Goal: Task Accomplishment & Management: Manage account settings

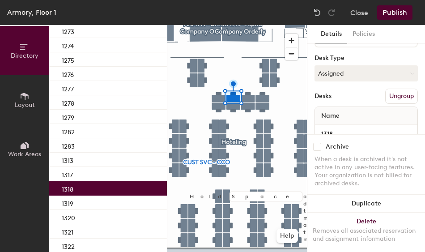
scroll to position [101, 0]
click at [341, 75] on button "Assigned" at bounding box center [365, 71] width 103 height 16
click at [337, 125] on div "Hoteled" at bounding box center [359, 125] width 89 height 13
click at [398, 96] on button "Ungroup" at bounding box center [401, 94] width 33 height 15
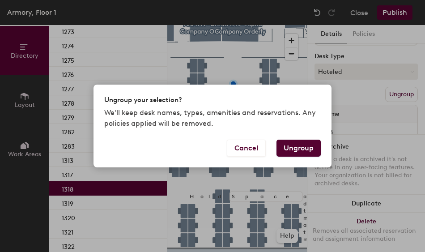
click at [295, 148] on button "Ungroup" at bounding box center [298, 148] width 44 height 17
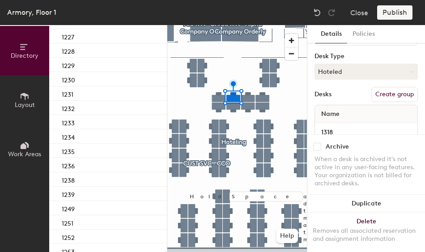
scroll to position [0, 0]
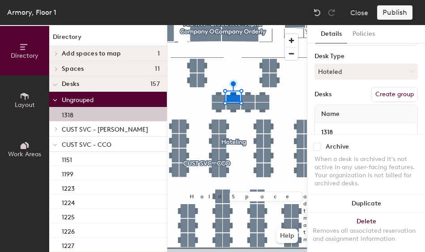
click at [56, 146] on icon at bounding box center [55, 145] width 4 height 4
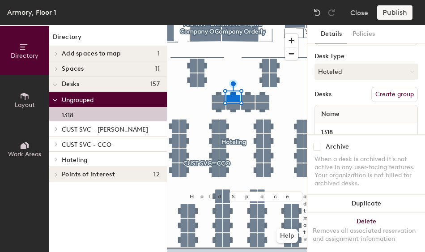
click at [55, 160] on icon at bounding box center [57, 159] width 4 height 4
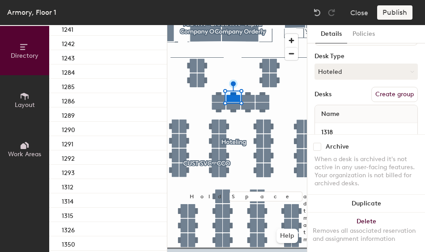
scroll to position [252, 0]
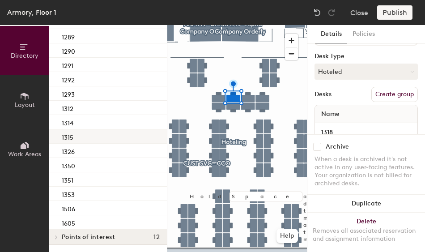
click at [103, 140] on div "1315" at bounding box center [108, 136] width 118 height 14
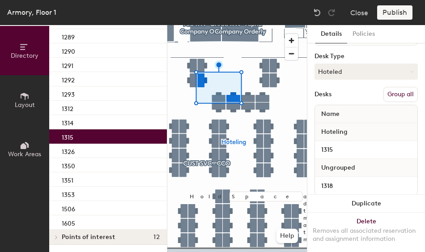
click at [394, 94] on button "Group all" at bounding box center [400, 94] width 34 height 15
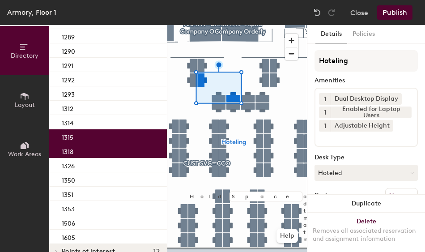
click at [395, 14] on button "Publish" at bounding box center [394, 12] width 35 height 14
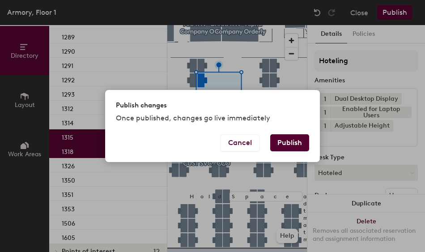
click at [296, 140] on button "Publish" at bounding box center [289, 142] width 39 height 17
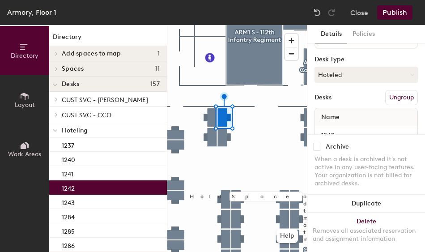
scroll to position [71, 0]
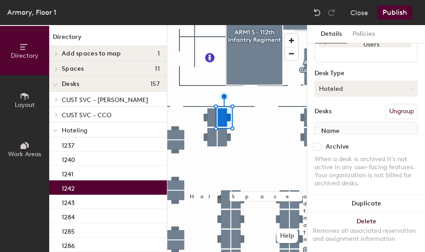
click at [355, 89] on button "Hoteled" at bounding box center [365, 88] width 103 height 16
click at [355, 120] on div "Assigned" at bounding box center [359, 116] width 89 height 13
click at [386, 110] on button "Ungroup" at bounding box center [401, 111] width 33 height 15
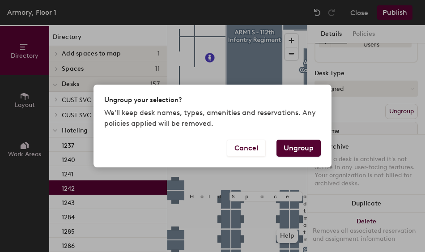
click at [286, 150] on button "Ungroup" at bounding box center [298, 148] width 44 height 17
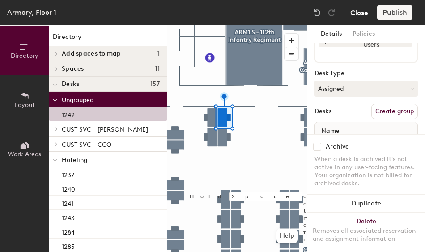
click at [359, 16] on button "Close" at bounding box center [359, 12] width 18 height 14
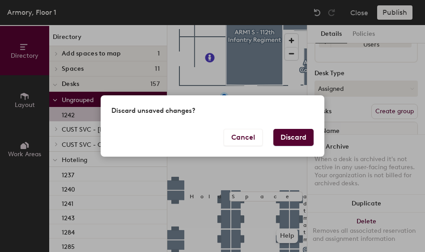
click at [284, 137] on button "Discard" at bounding box center [293, 137] width 40 height 17
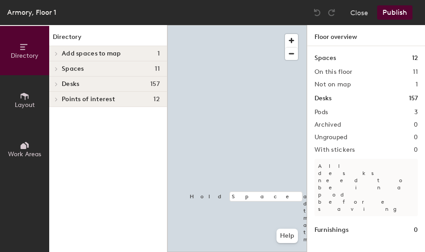
click at [196, 25] on div at bounding box center [237, 25] width 140 height 0
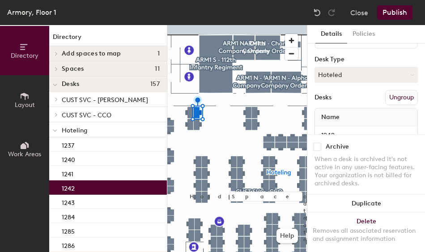
scroll to position [71, 0]
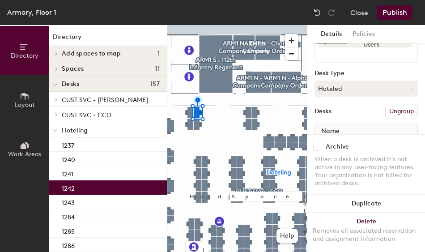
click at [366, 97] on div "Hoteling Amenities 1 Dual Desktop Display 1 Enabled for Laptop Users Desk Type …" at bounding box center [365, 71] width 103 height 184
click at [359, 93] on button "Hoteled" at bounding box center [365, 88] width 103 height 16
click at [347, 117] on div "Assigned" at bounding box center [359, 116] width 89 height 13
click at [400, 108] on button "Ungroup" at bounding box center [401, 111] width 33 height 15
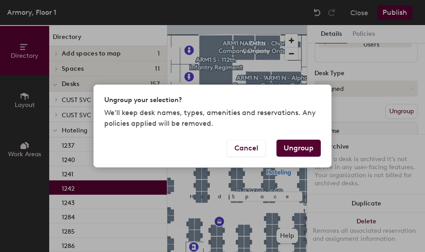
drag, startPoint x: 313, startPoint y: 143, endPoint x: 307, endPoint y: 146, distance: 6.4
click at [313, 144] on button "Ungroup" at bounding box center [298, 148] width 44 height 17
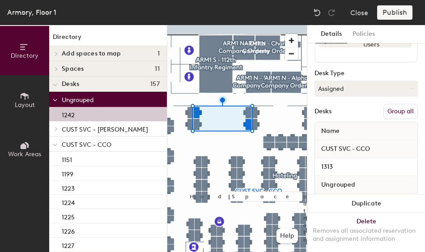
drag, startPoint x: 390, startPoint y: 111, endPoint x: 391, endPoint y: 75, distance: 35.8
click at [390, 110] on button "Group all" at bounding box center [400, 111] width 34 height 15
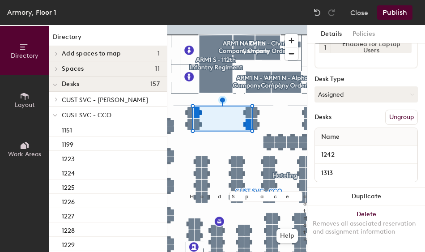
scroll to position [0, 0]
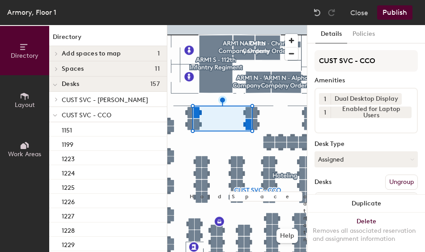
click at [395, 15] on button "Publish" at bounding box center [394, 12] width 35 height 14
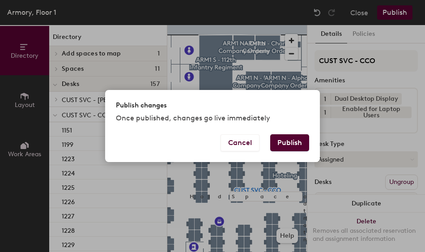
click at [287, 141] on button "Publish" at bounding box center [289, 142] width 39 height 17
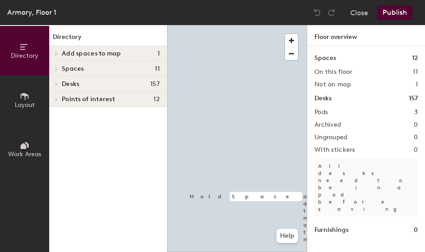
click at [226, 25] on div at bounding box center [237, 25] width 140 height 0
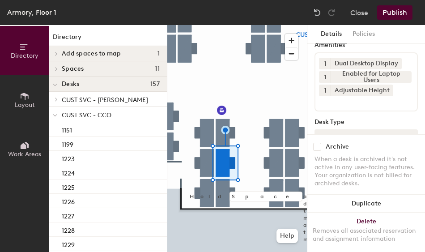
scroll to position [89, 0]
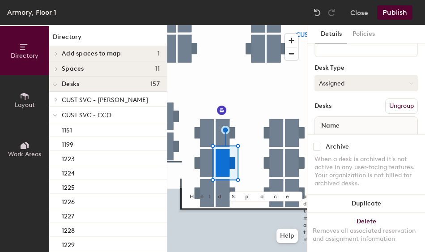
click at [359, 86] on button "Assigned" at bounding box center [365, 83] width 103 height 16
click at [334, 137] on div "Hoteled" at bounding box center [359, 137] width 89 height 13
click at [397, 102] on button "Ungroup" at bounding box center [401, 105] width 33 height 15
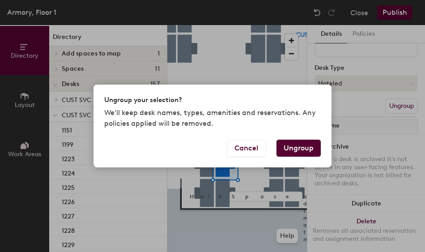
click at [301, 148] on button "Ungroup" at bounding box center [298, 148] width 44 height 17
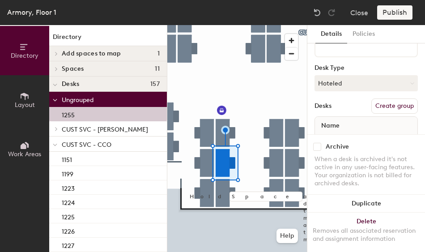
click at [56, 147] on span at bounding box center [55, 145] width 4 height 8
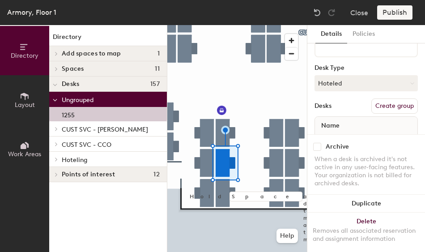
click at [57, 159] on icon at bounding box center [57, 159] width 4 height 4
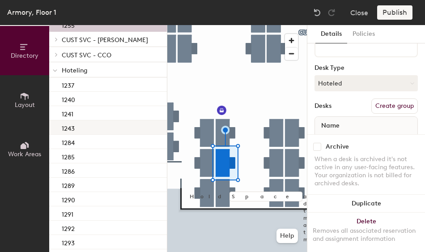
click at [101, 131] on div "1243" at bounding box center [108, 127] width 118 height 14
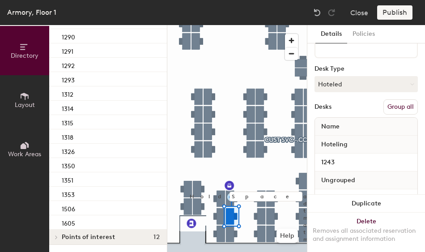
scroll to position [90, 0]
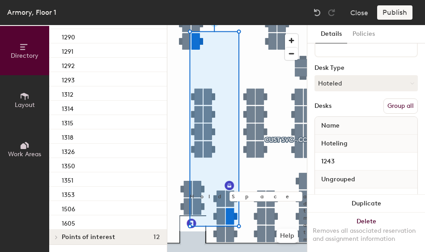
drag, startPoint x: 387, startPoint y: 106, endPoint x: 387, endPoint y: 84, distance: 22.4
click at [388, 105] on button "Group all" at bounding box center [400, 105] width 34 height 15
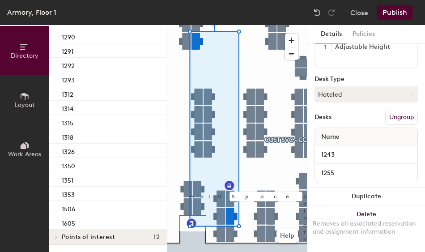
scroll to position [0, 0]
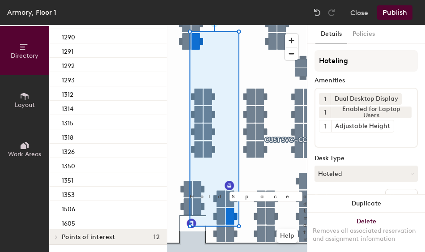
click at [389, 22] on div "Armory, Floor 1 Close Publish" at bounding box center [212, 12] width 425 height 25
click at [389, 12] on button "Publish" at bounding box center [394, 12] width 35 height 14
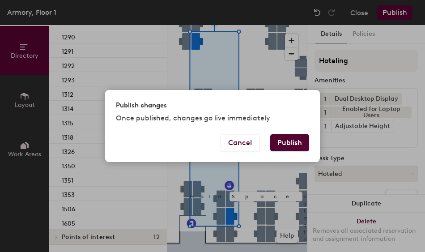
click at [280, 142] on button "Publish" at bounding box center [289, 142] width 39 height 17
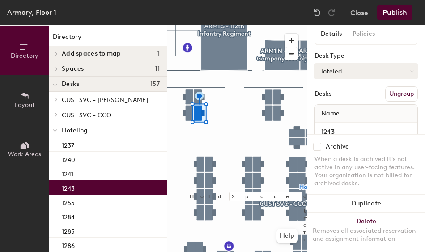
scroll to position [89, 0]
click at [351, 80] on div "Hoteling Amenities 1 Dual Desktop Display 1 Enabled for Laptop Users Desk Type …" at bounding box center [365, 53] width 103 height 184
click at [353, 74] on button "Hoteled" at bounding box center [365, 70] width 103 height 16
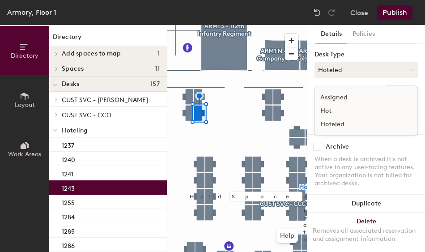
click at [353, 101] on div "Assigned" at bounding box center [359, 97] width 89 height 13
click at [385, 93] on button "Ungroup" at bounding box center [401, 92] width 33 height 15
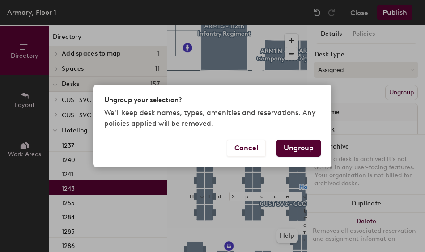
click at [298, 149] on button "Ungroup" at bounding box center [298, 148] width 44 height 17
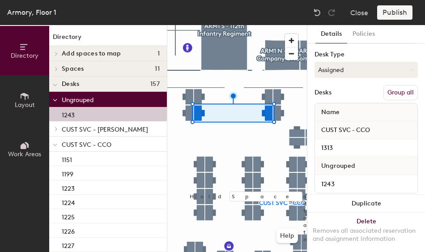
click at [390, 89] on button "Group all" at bounding box center [400, 92] width 34 height 15
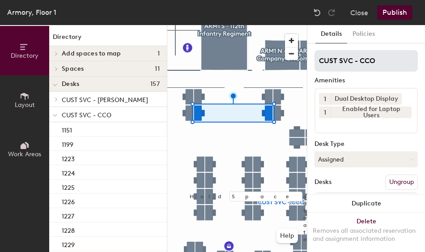
drag, startPoint x: 396, startPoint y: 33, endPoint x: 410, endPoint y: 63, distance: 33.0
click at [415, 65] on div "Details Policies CUST SVC - CCO Amenities 1 Dual Desktop Display 1 Enabled for …" at bounding box center [366, 138] width 118 height 227
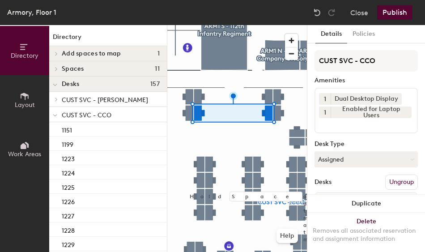
click at [388, 13] on button "Publish" at bounding box center [394, 12] width 35 height 14
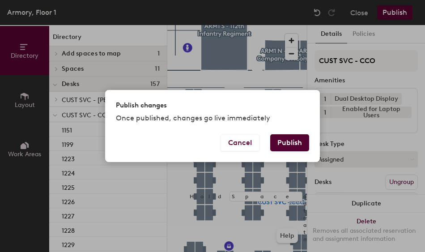
click at [292, 144] on button "Publish" at bounding box center [289, 142] width 39 height 17
